Goal: Navigation & Orientation: Find specific page/section

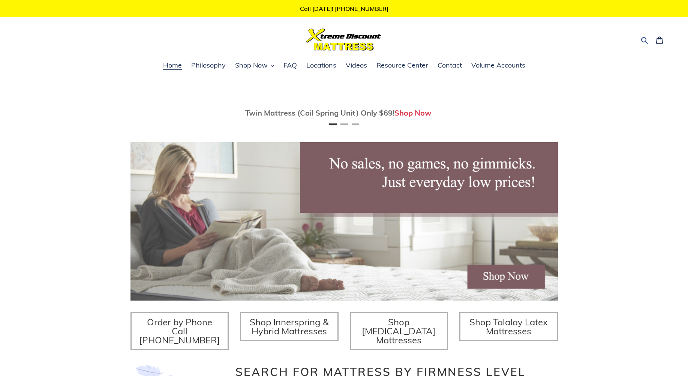
click at [640, 35] on button "Search" at bounding box center [645, 39] width 13 height 11
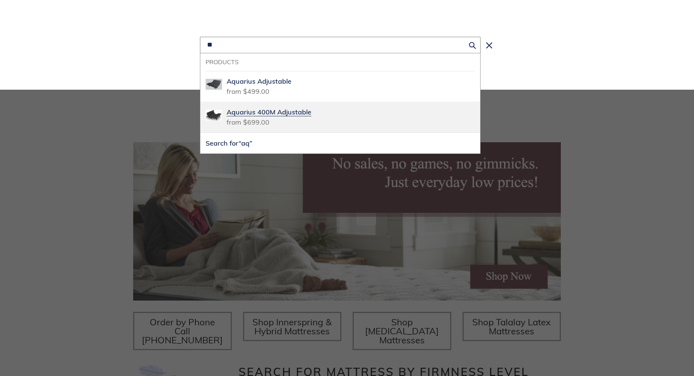
type input "**"
click at [334, 109] on span "Aquarius 400M Adjustable" at bounding box center [351, 112] width 248 height 10
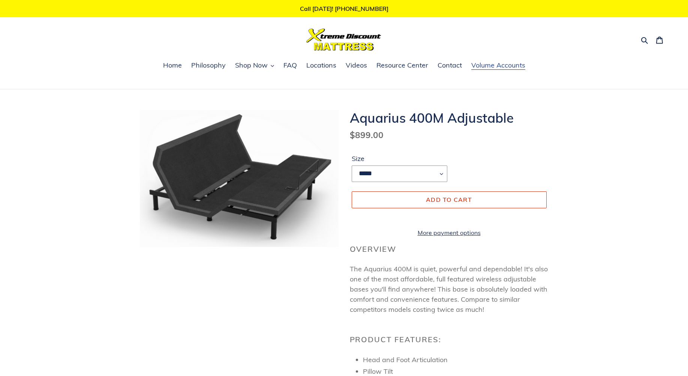
click at [507, 67] on span "Volume Accounts" at bounding box center [498, 65] width 54 height 9
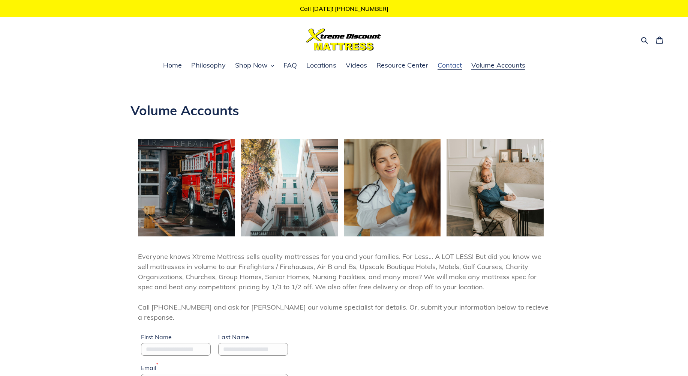
click at [455, 65] on span "Contact" at bounding box center [450, 65] width 24 height 9
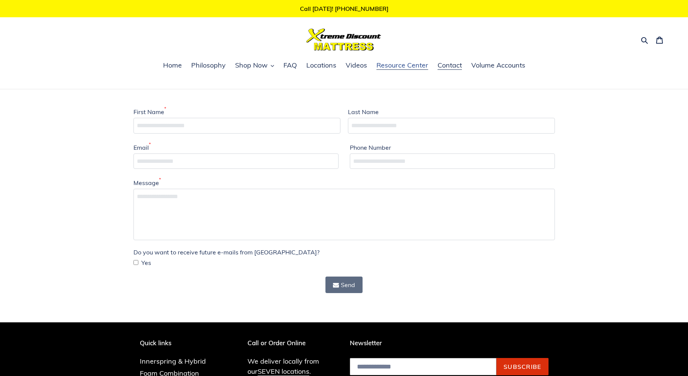
click at [413, 66] on span "Resource Center" at bounding box center [403, 65] width 52 height 9
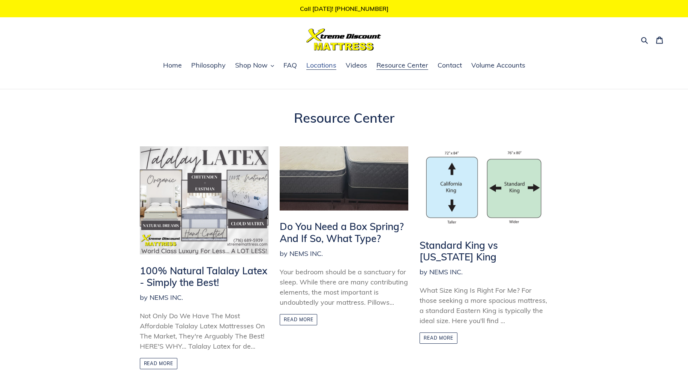
click at [318, 67] on span "Locations" at bounding box center [321, 65] width 30 height 9
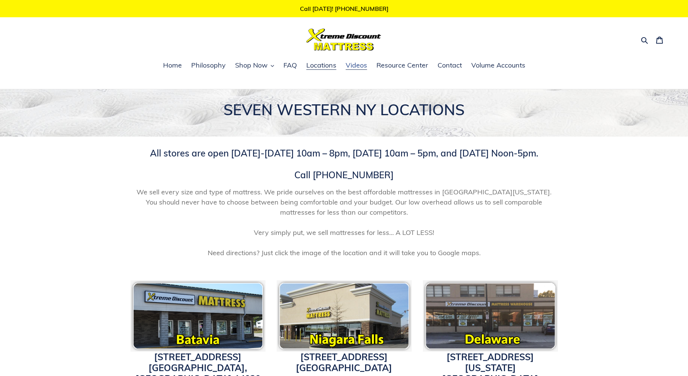
click at [363, 66] on span "Videos" at bounding box center [356, 65] width 21 height 9
